Goal: Navigation & Orientation: Find specific page/section

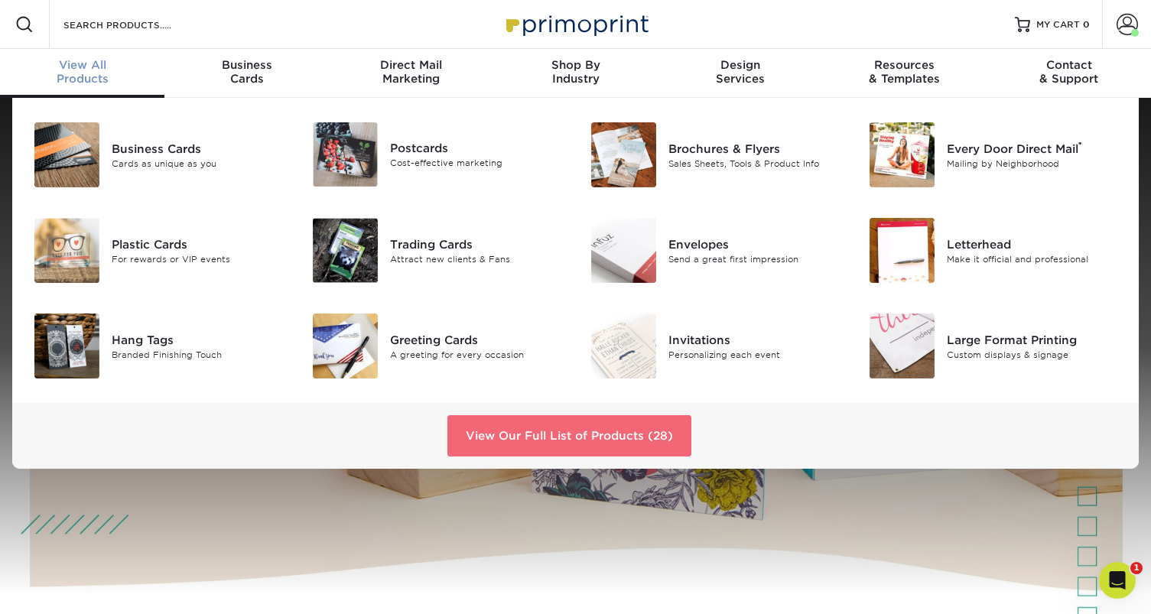
click at [574, 444] on link "View Our Full List of Products (28)" at bounding box center [569, 435] width 244 height 41
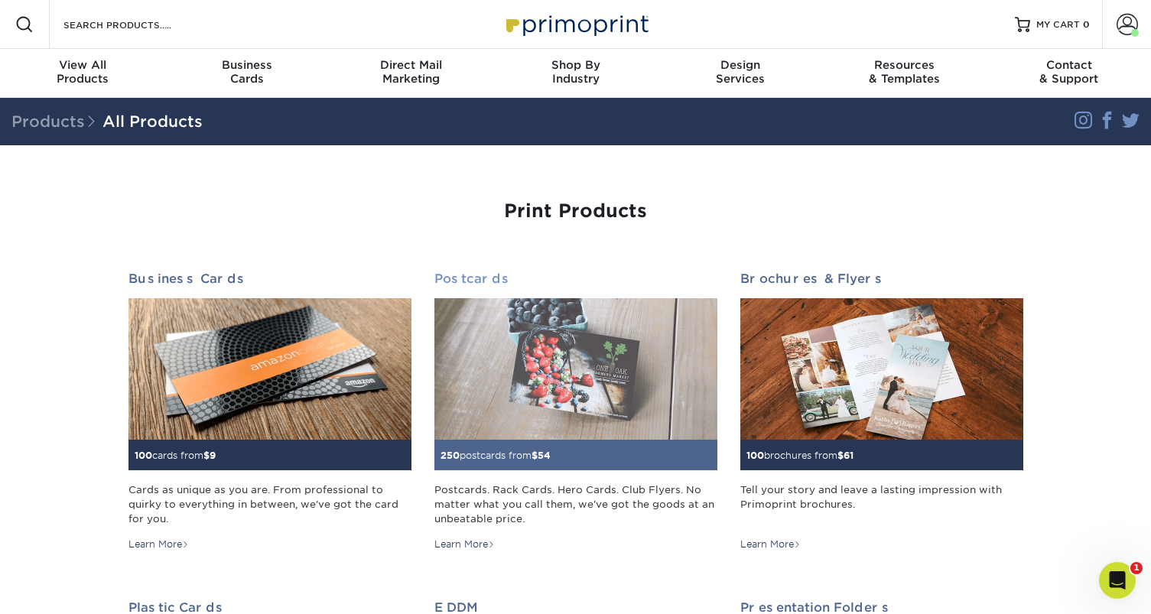
click at [519, 505] on div "Postcards. Rack Cards. Hero Cards. Club Flyers. No matter what you call them, w…" at bounding box center [575, 505] width 283 height 44
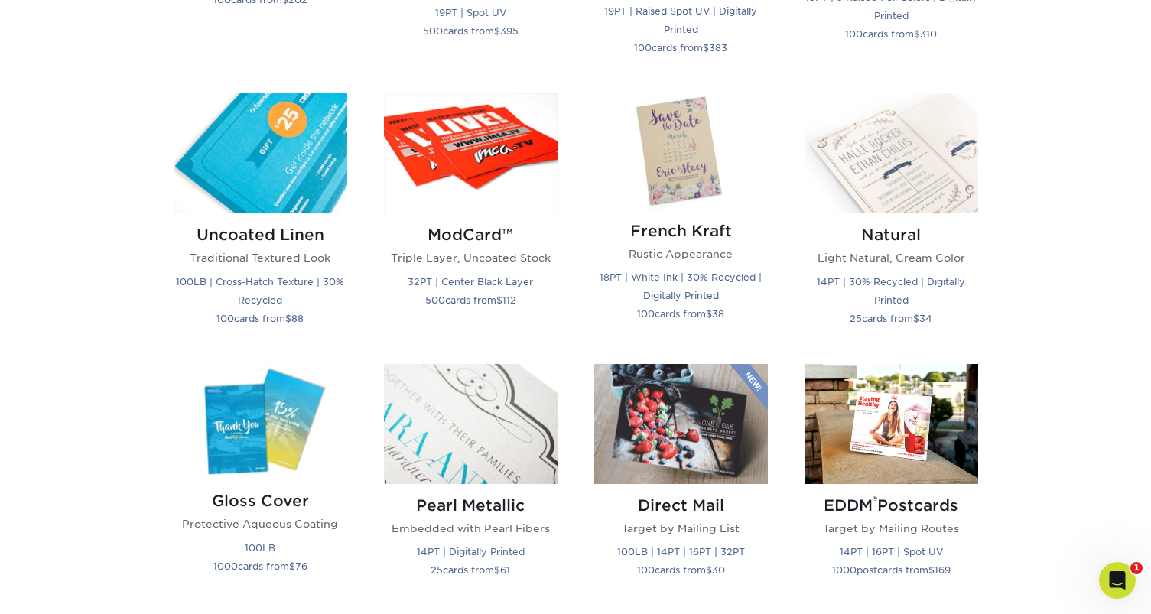
scroll to position [1743, 0]
